Goal: Find specific page/section

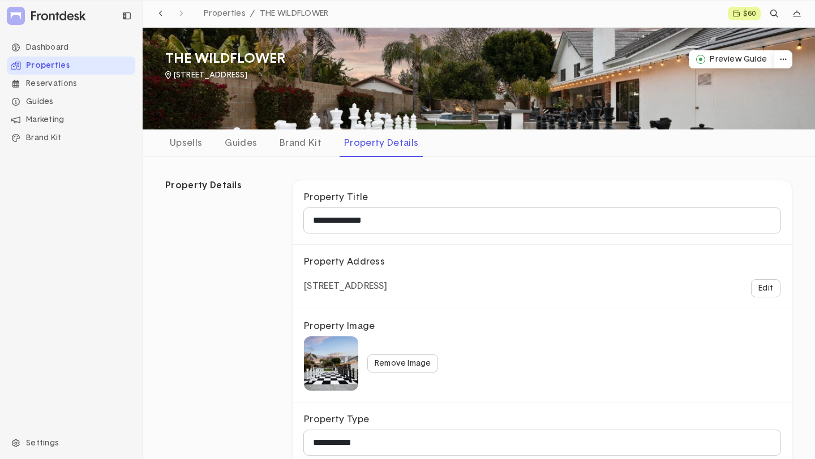
click at [53, 61] on div "Properties" at bounding box center [71, 66] width 128 height 18
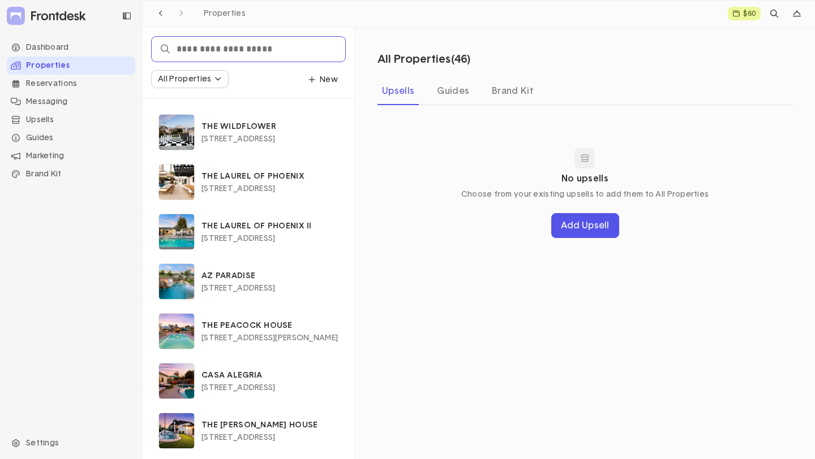
click at [226, 50] on input "text" at bounding box center [248, 49] width 193 height 25
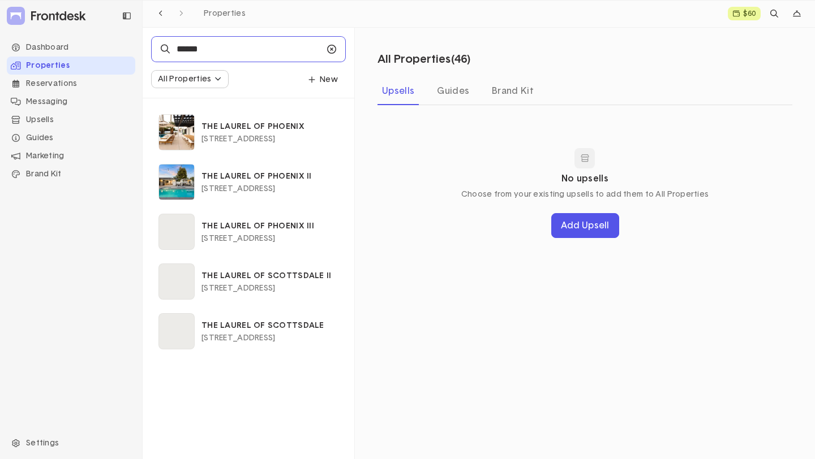
type input "******"
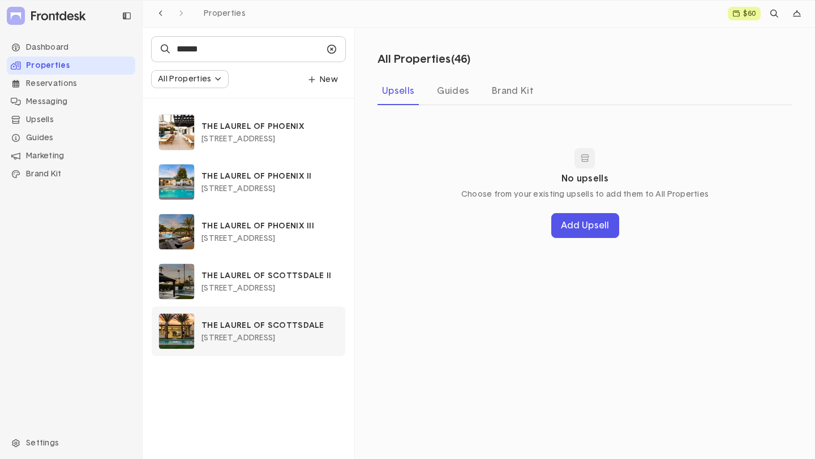
click at [266, 338] on span "[STREET_ADDRESS]" at bounding box center [238, 338] width 74 height 8
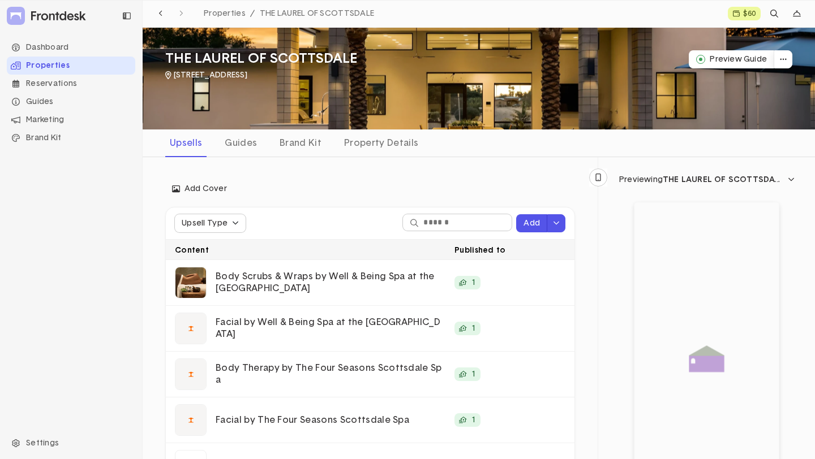
scroll to position [3, 0]
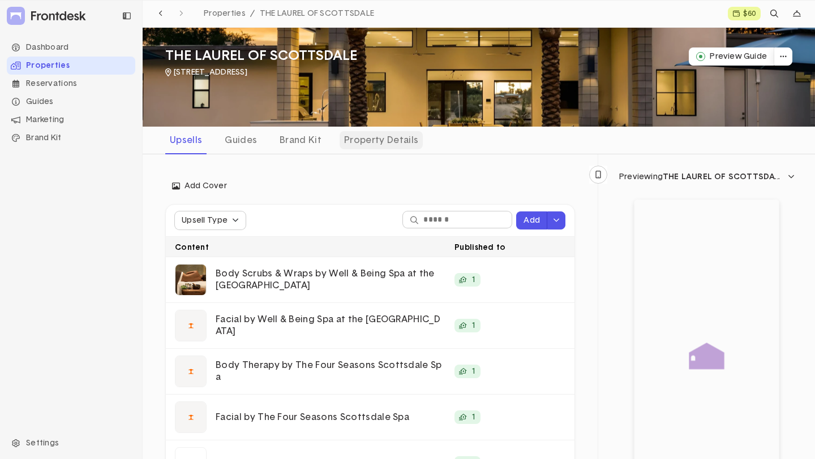
click at [359, 140] on div "Property Details" at bounding box center [380, 140] width 83 height 18
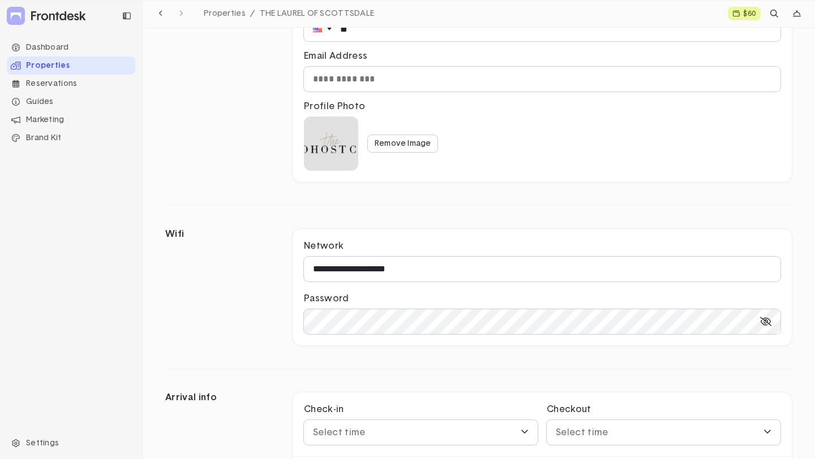
scroll to position [576, 0]
click at [768, 326] on icon at bounding box center [765, 321] width 12 height 10
